Goal: Task Accomplishment & Management: Manage account settings

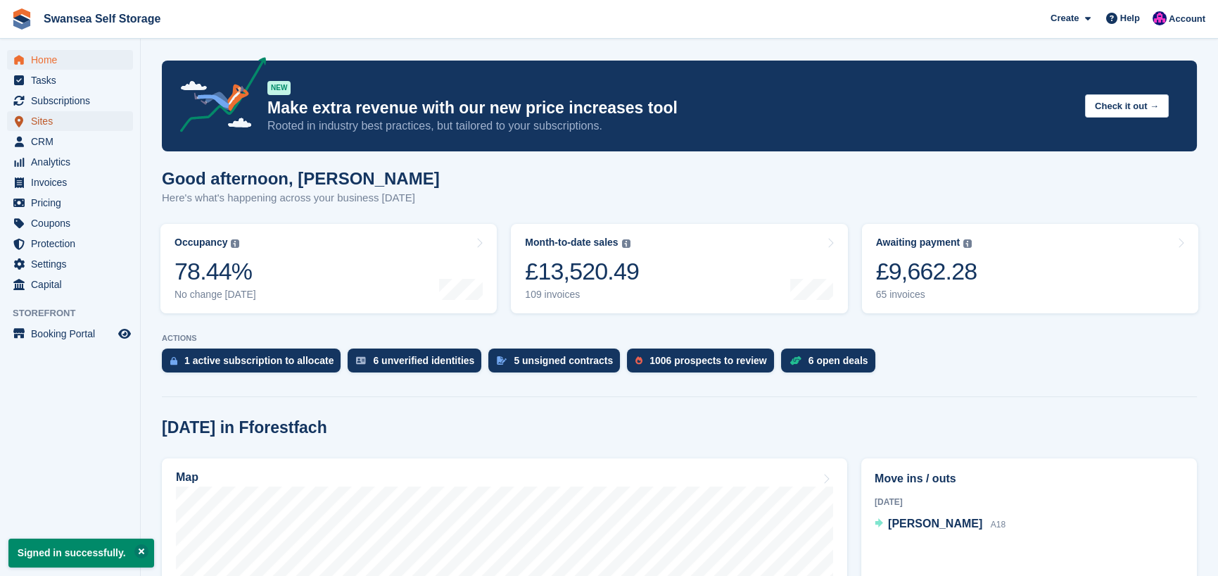
click at [62, 125] on span "Sites" at bounding box center [73, 121] width 84 height 20
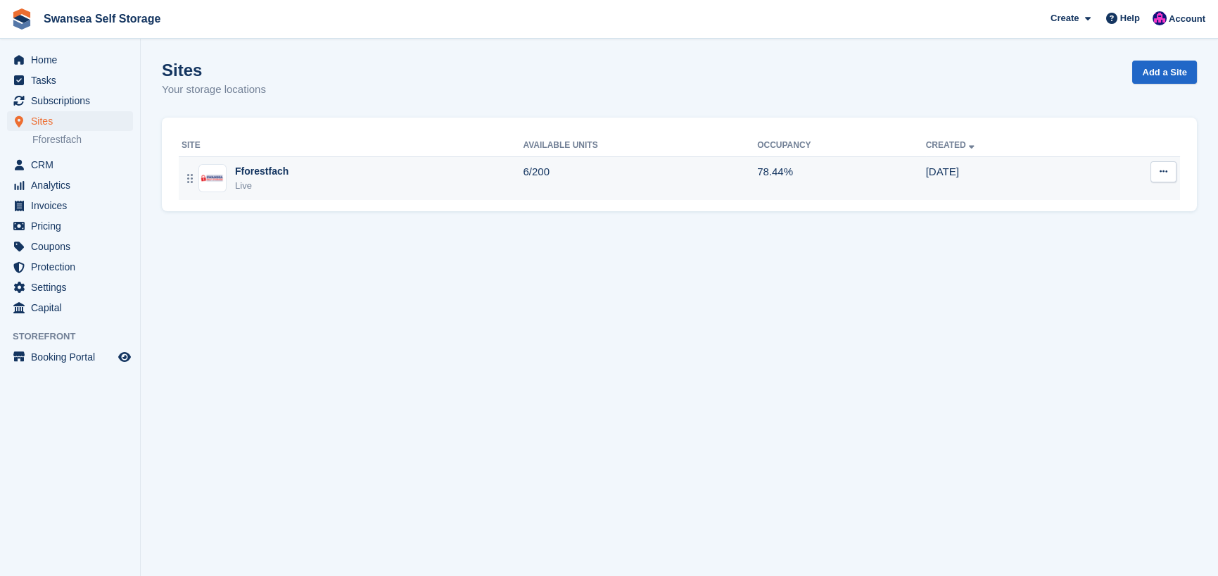
click at [257, 182] on div "Live" at bounding box center [261, 186] width 53 height 14
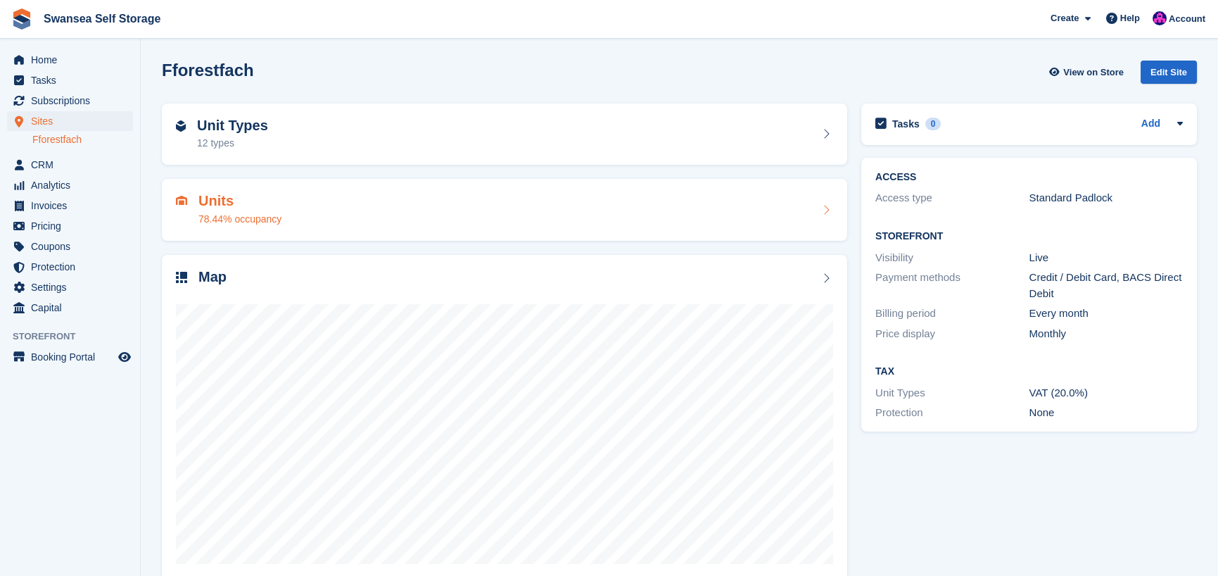
click at [242, 217] on div "78.44% occupancy" at bounding box center [239, 219] width 83 height 15
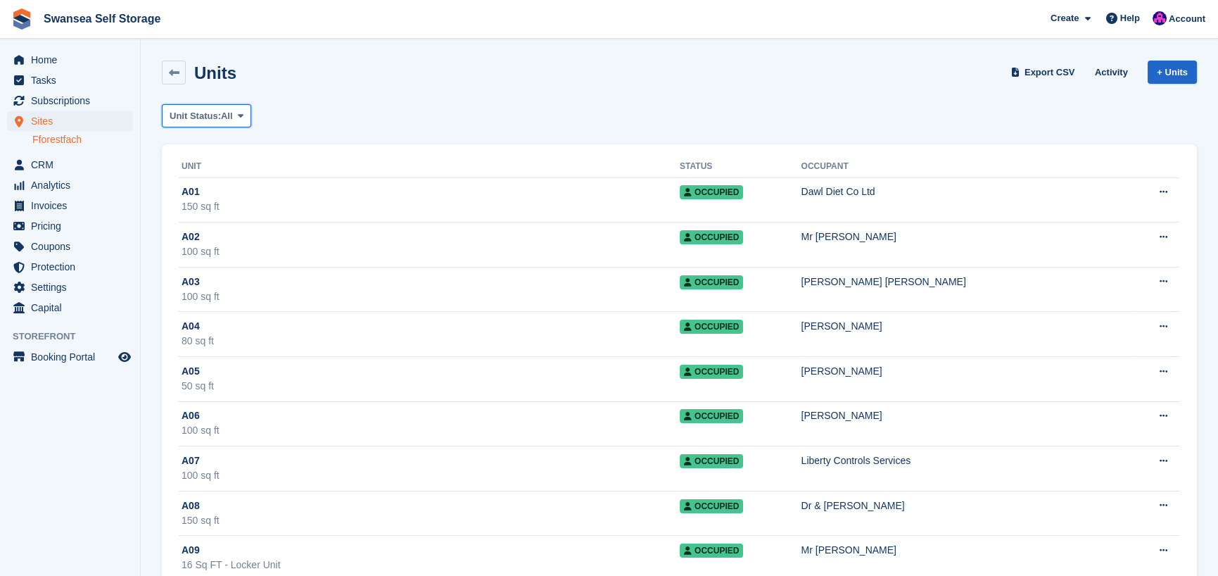
drag, startPoint x: 204, startPoint y: 115, endPoint x: 181, endPoint y: 115, distance: 23.2
click at [181, 115] on span "Unit Status:" at bounding box center [195, 116] width 51 height 14
drag, startPoint x: 181, startPoint y: 114, endPoint x: 158, endPoint y: 125, distance: 25.8
drag, startPoint x: 189, startPoint y: 117, endPoint x: 413, endPoint y: 87, distance: 226.5
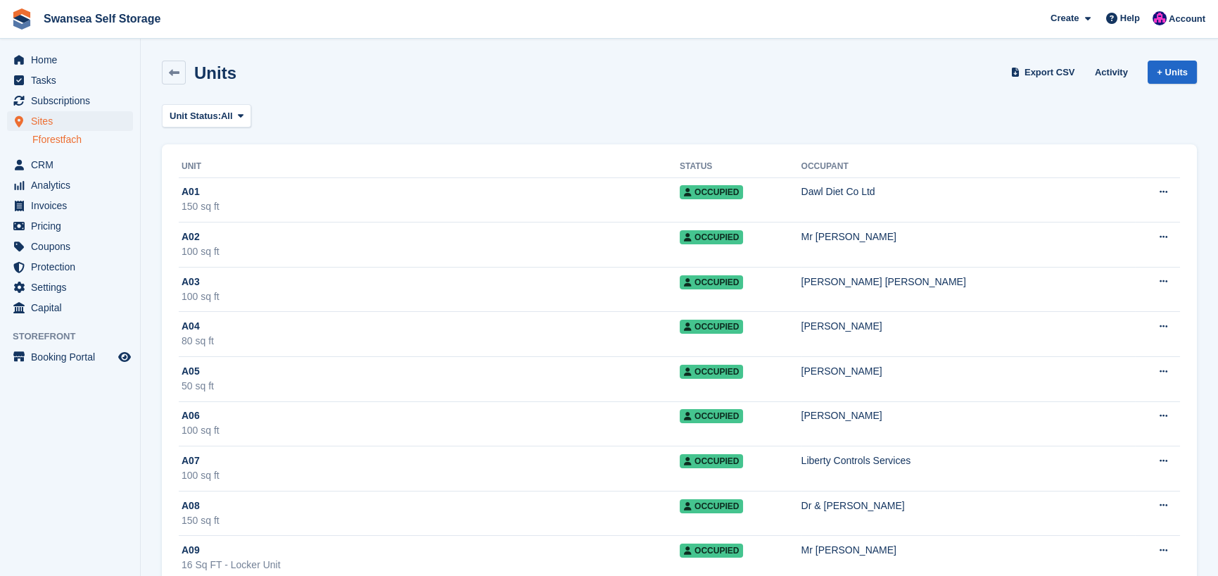
click at [438, 95] on div "Units Export CSV Activity + Units" at bounding box center [679, 75] width 1049 height 44
drag, startPoint x: 222, startPoint y: 115, endPoint x: 474, endPoint y: 77, distance: 254.1
click at [474, 77] on div "Units Export CSV Activity + Units" at bounding box center [679, 73] width 1035 height 24
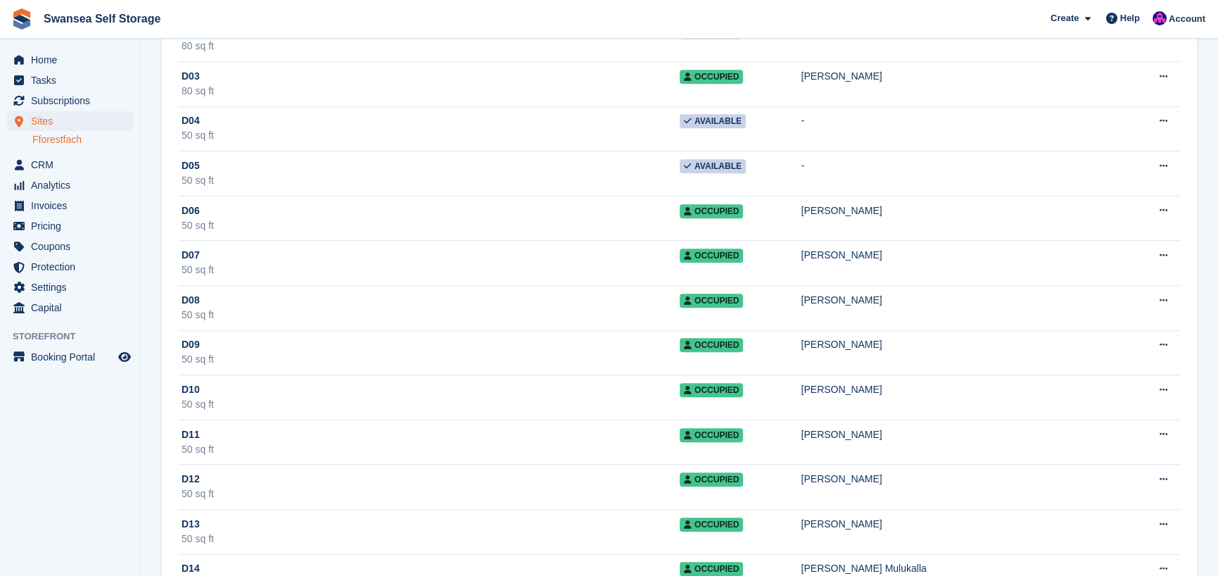
scroll to position [2181, 0]
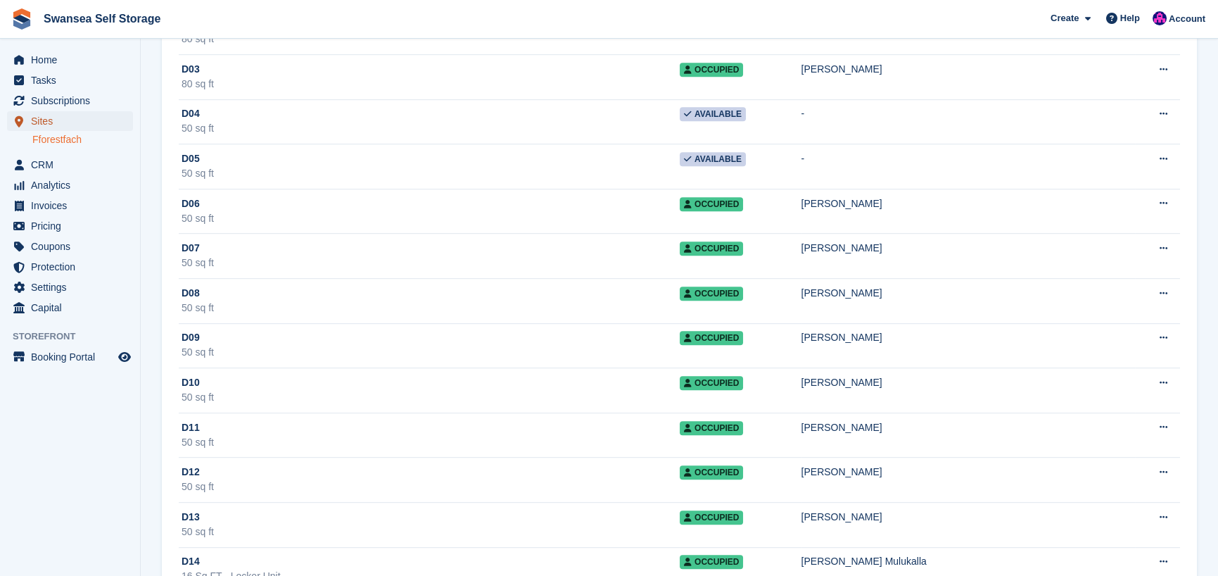
click at [77, 122] on span "Sites" at bounding box center [73, 121] width 84 height 20
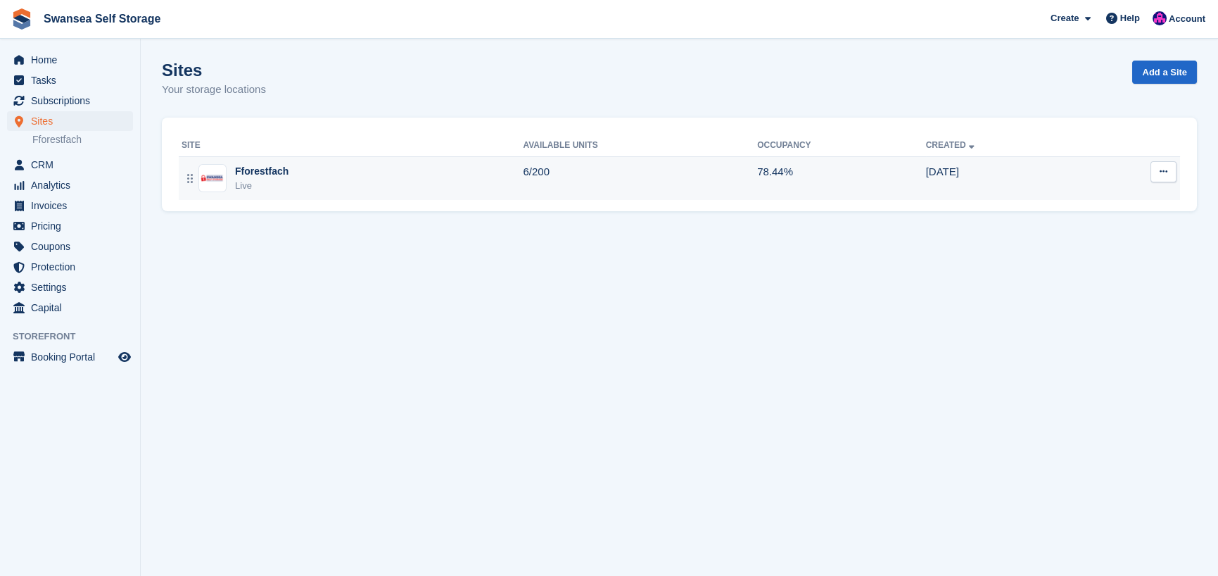
click at [242, 174] on div "Fforestfach" at bounding box center [261, 171] width 53 height 15
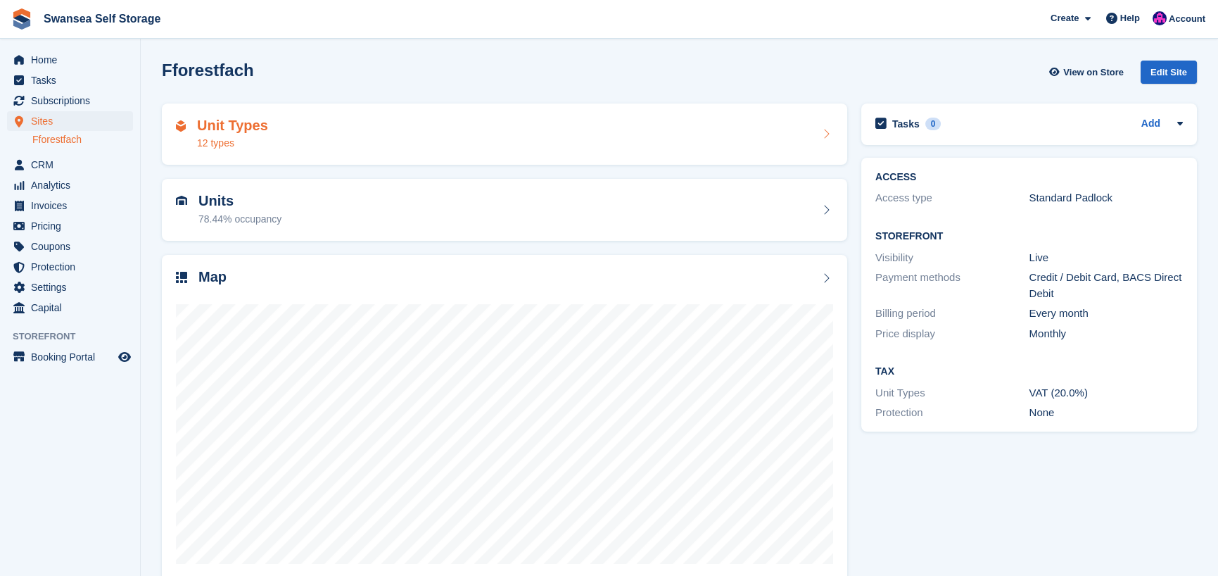
click at [244, 144] on div "12 types" at bounding box center [232, 143] width 71 height 15
click at [240, 203] on h2 "Units" at bounding box center [239, 201] width 83 height 16
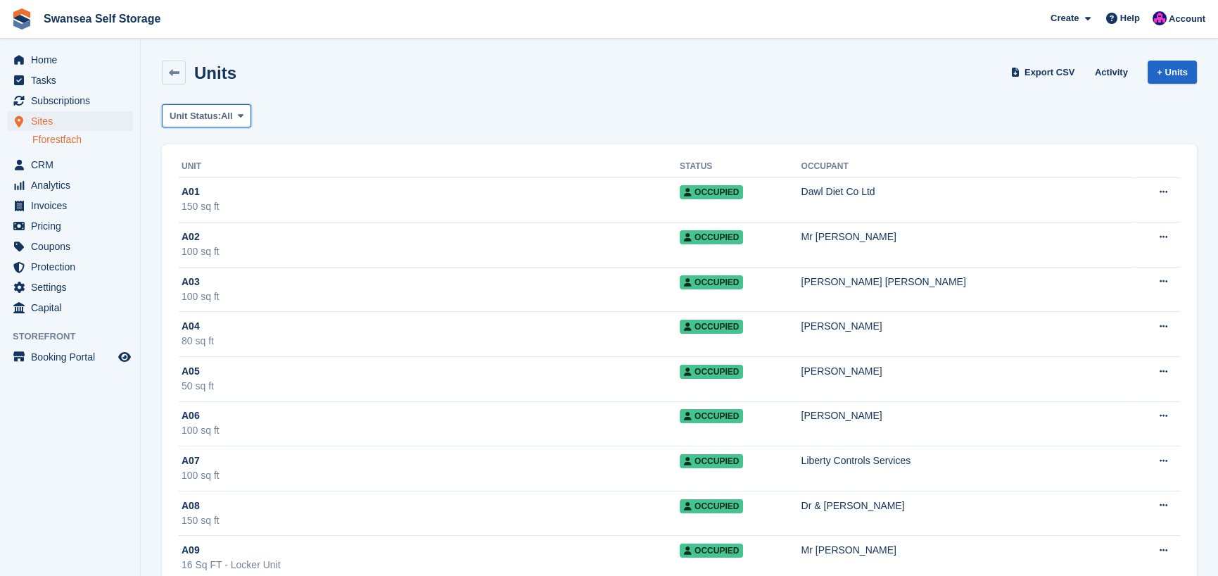
drag, startPoint x: 217, startPoint y: 113, endPoint x: 207, endPoint y: 113, distance: 10.6
click at [207, 113] on span "Unit Status:" at bounding box center [195, 116] width 51 height 14
click at [206, 170] on link "Available" at bounding box center [229, 174] width 122 height 25
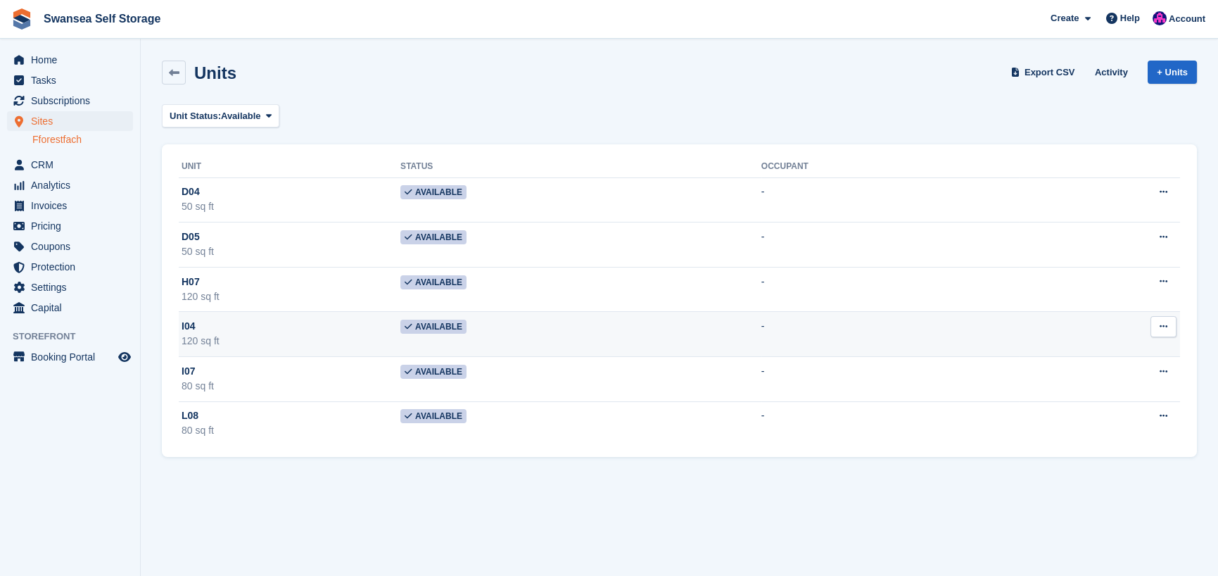
click at [457, 330] on span "Available" at bounding box center [433, 326] width 66 height 14
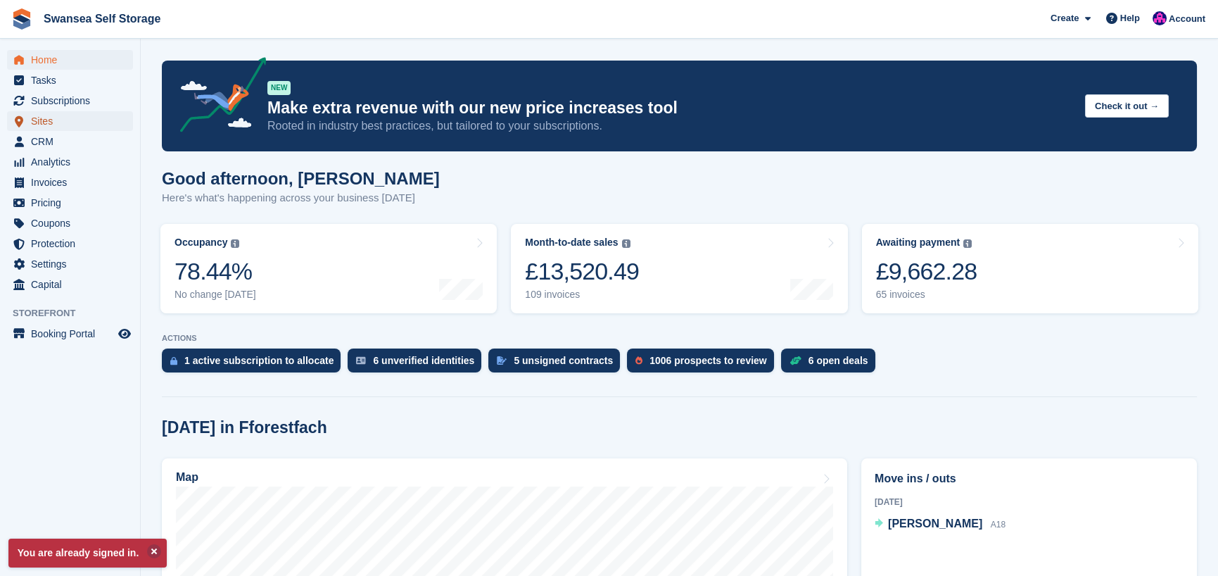
click at [66, 120] on span "Sites" at bounding box center [73, 121] width 84 height 20
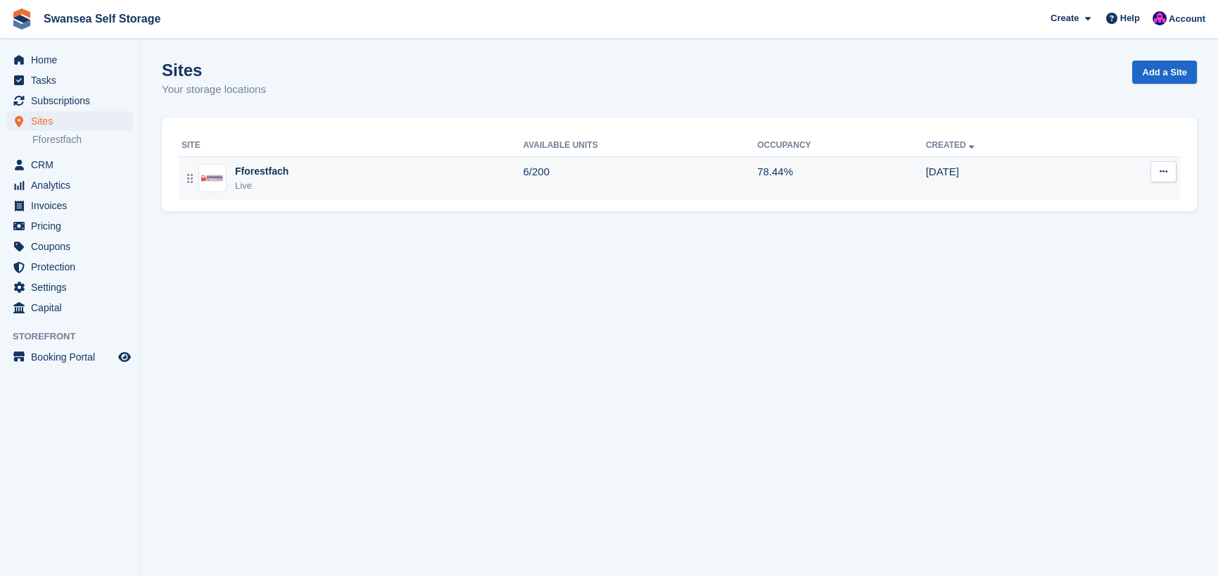
click at [272, 179] on div "Live" at bounding box center [261, 186] width 53 height 14
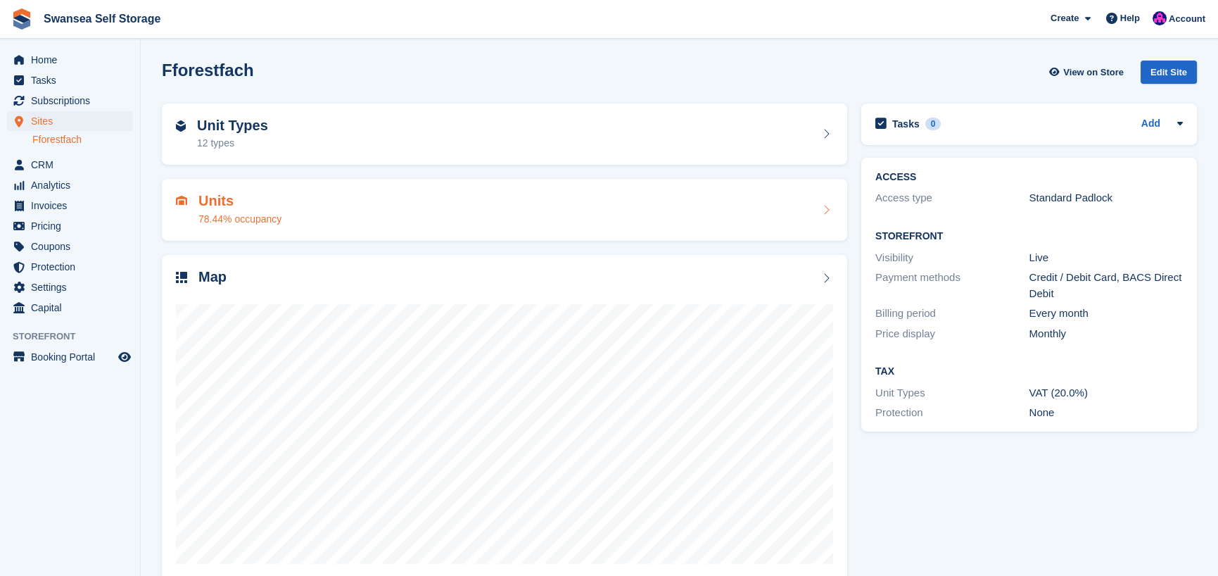
click at [254, 210] on div "Units 78.44% occupancy" at bounding box center [239, 210] width 83 height 34
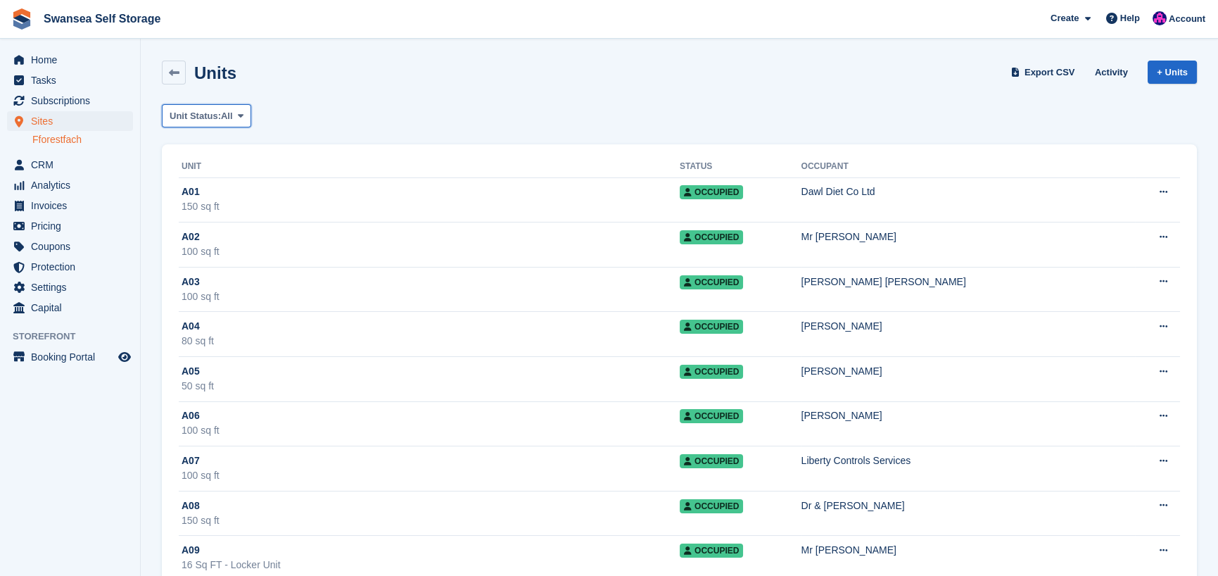
drag, startPoint x: 214, startPoint y: 119, endPoint x: 202, endPoint y: 122, distance: 12.5
click at [202, 122] on button "Unit Status: All" at bounding box center [206, 115] width 89 height 23
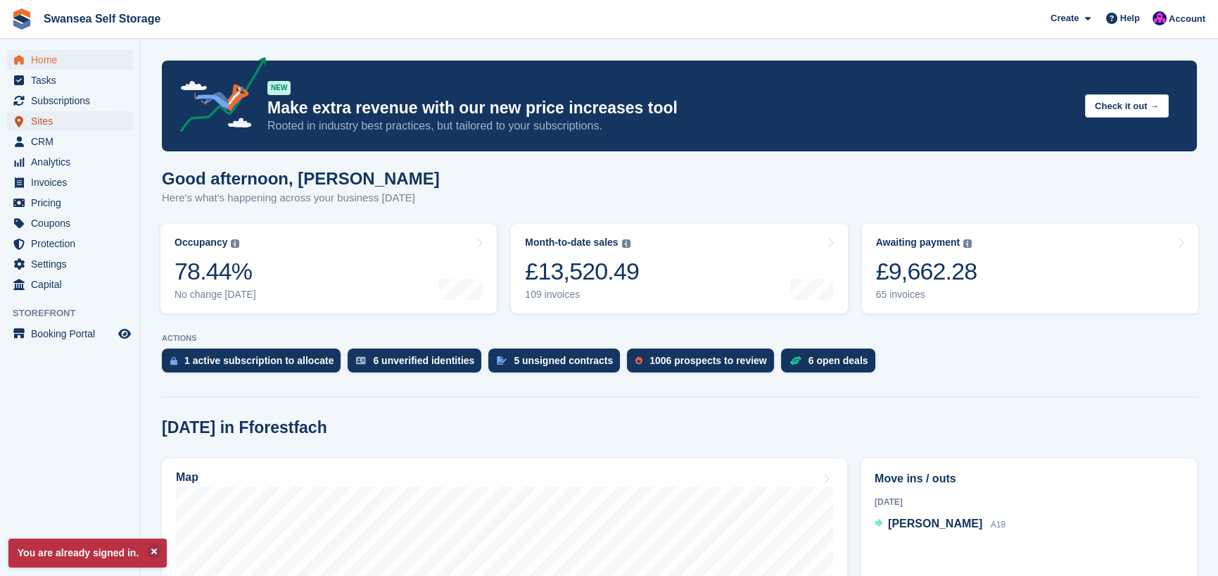
click at [53, 118] on span "Sites" at bounding box center [73, 121] width 84 height 20
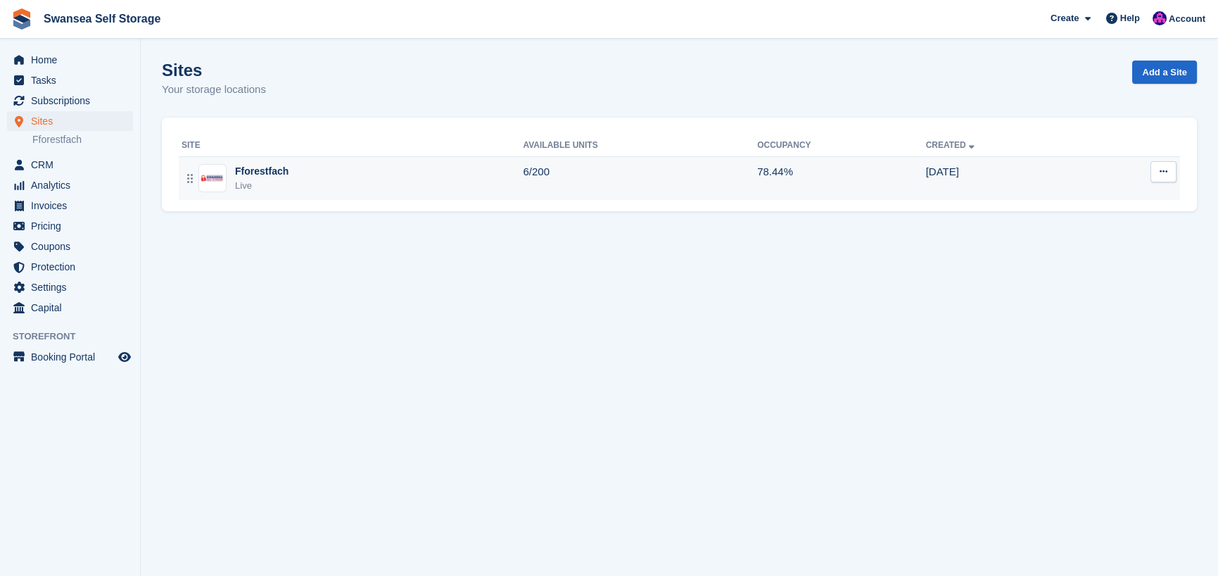
click at [249, 173] on div "Fforestfach" at bounding box center [261, 171] width 53 height 15
